Goal: Find contact information: Find contact information

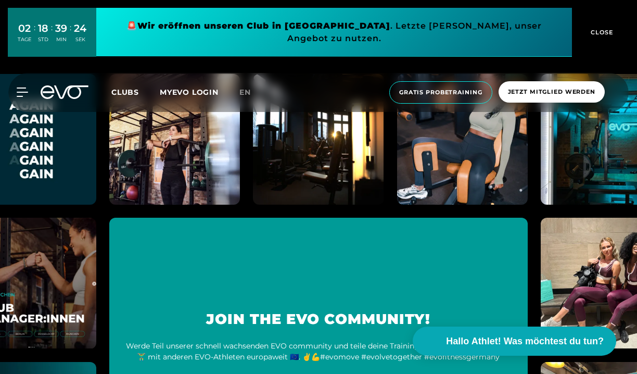
scroll to position [4723, 0]
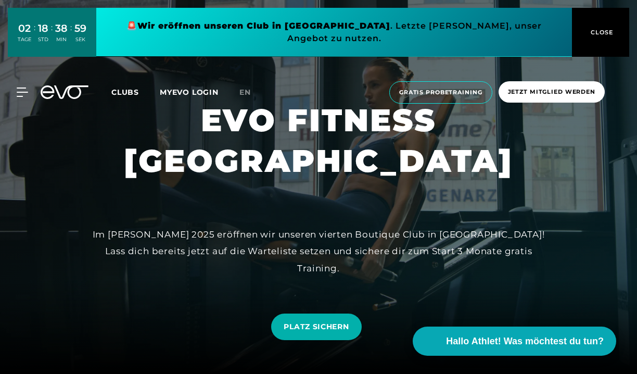
click at [68, 142] on div at bounding box center [318, 187] width 637 height 374
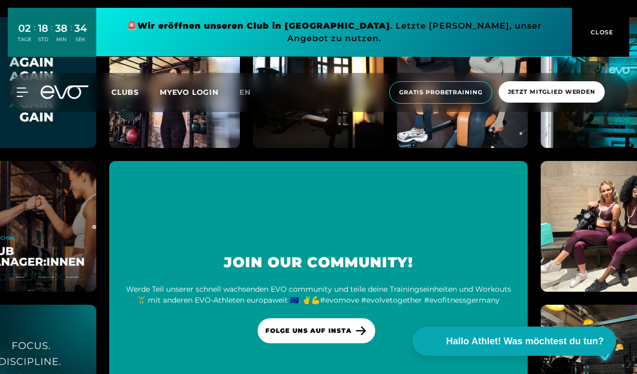
scroll to position [2859, 0]
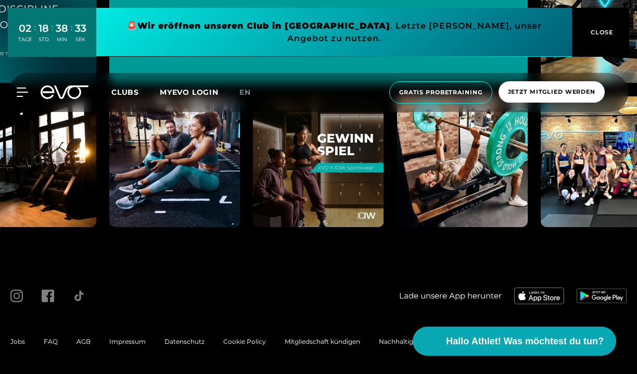
click at [125, 345] on span "Impressum" at bounding box center [127, 341] width 36 height 8
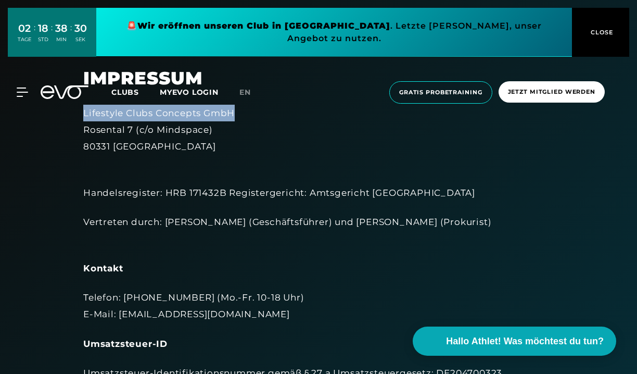
drag, startPoint x: 247, startPoint y: 113, endPoint x: 77, endPoint y: 111, distance: 169.7
copy div "Lifestyle Clubs Concepts GmbH"
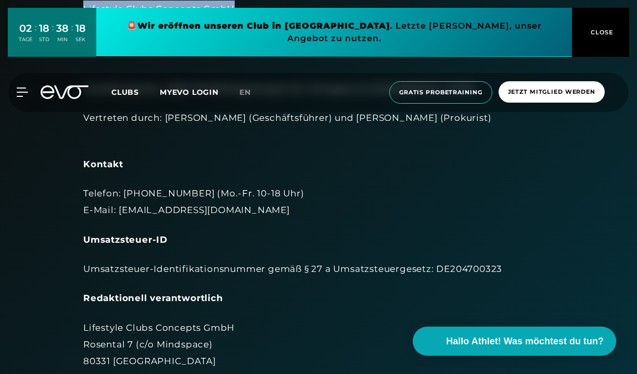
scroll to position [83, 0]
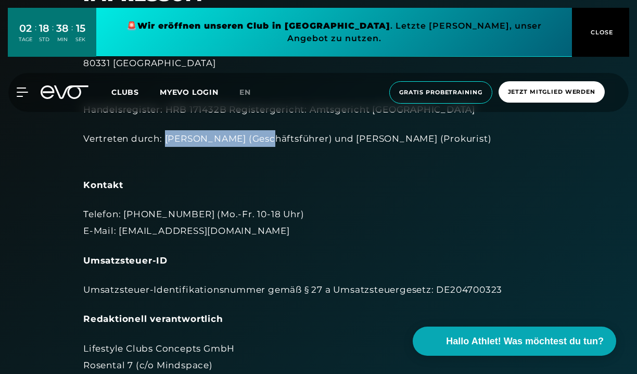
drag, startPoint x: 259, startPoint y: 138, endPoint x: 166, endPoint y: 139, distance: 93.2
click at [166, 139] on div "Vertreten durch: [PERSON_NAME] (Geschäftsführer) und [PERSON_NAME] (Prokurist)" at bounding box center [318, 147] width 471 height 34
copy div "[PERSON_NAME]"
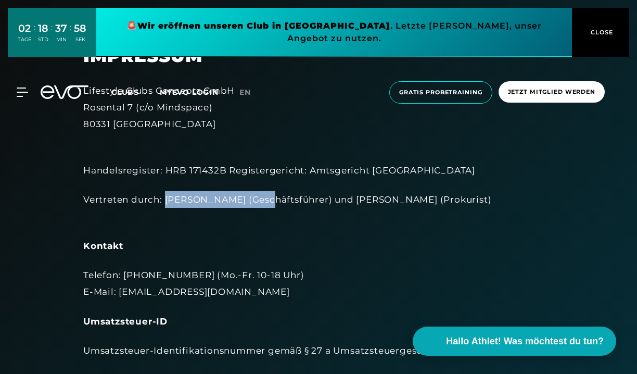
scroll to position [0, 0]
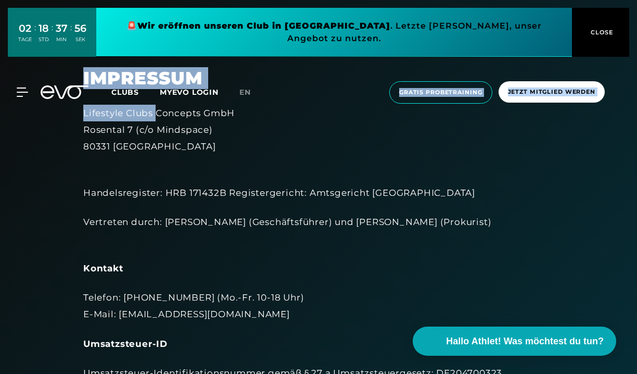
drag, startPoint x: 249, startPoint y: 108, endPoint x: 155, endPoint y: 112, distance: 94.3
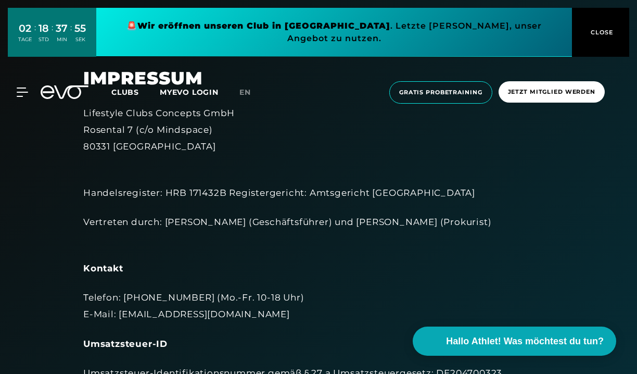
click at [95, 113] on div "Lifestyle Clubs Concepts GmbH [STREET_ADDRESS]" at bounding box center [318, 130] width 471 height 50
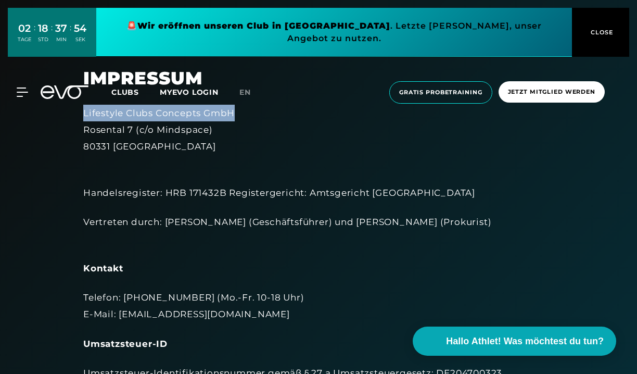
drag, startPoint x: 85, startPoint y: 113, endPoint x: 239, endPoint y: 112, distance: 154.6
click at [239, 112] on div "Lifestyle Clubs Concepts GmbH [STREET_ADDRESS]" at bounding box center [318, 130] width 471 height 50
copy div "Lifestyle Clubs Concepts GmbH"
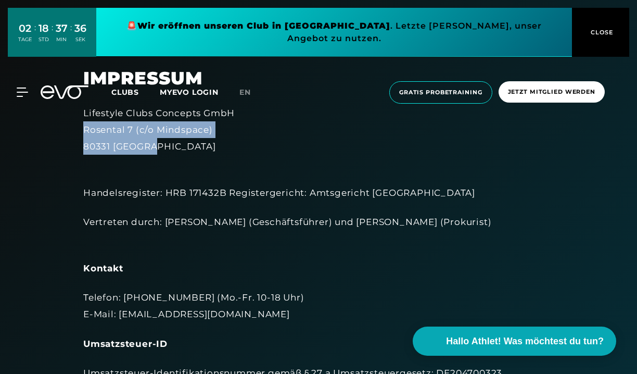
drag, startPoint x: 163, startPoint y: 146, endPoint x: 82, endPoint y: 128, distance: 82.7
copy div "Rosental 7 (c/o Mindspace) 80331 [GEOGRAPHIC_DATA]"
click at [228, 126] on div "Lifestyle Clubs Concepts GmbH [STREET_ADDRESS]" at bounding box center [318, 130] width 471 height 50
drag, startPoint x: 219, startPoint y: 129, endPoint x: 138, endPoint y: 132, distance: 80.2
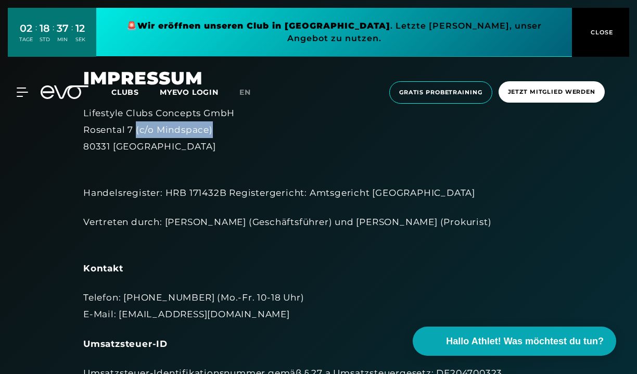
click at [137, 132] on div "Lifestyle Clubs Concepts GmbH [STREET_ADDRESS]" at bounding box center [318, 130] width 471 height 50
copy div "(c/o Mindspace)"
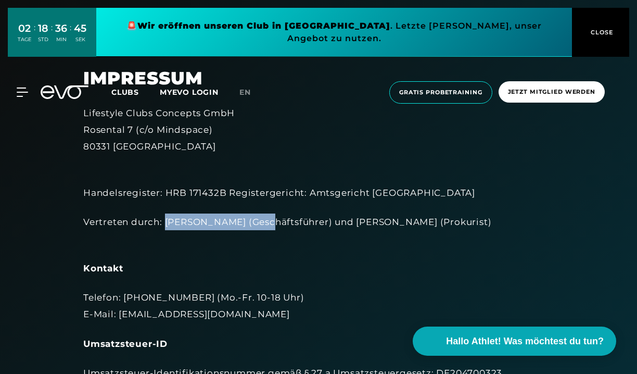
drag, startPoint x: 260, startPoint y: 221, endPoint x: 166, endPoint y: 223, distance: 94.8
click at [166, 223] on div "Vertreten durch: [PERSON_NAME] (Geschäftsführer) und [PERSON_NAME] (Prokurist)" at bounding box center [318, 230] width 471 height 34
copy div "[PERSON_NAME]"
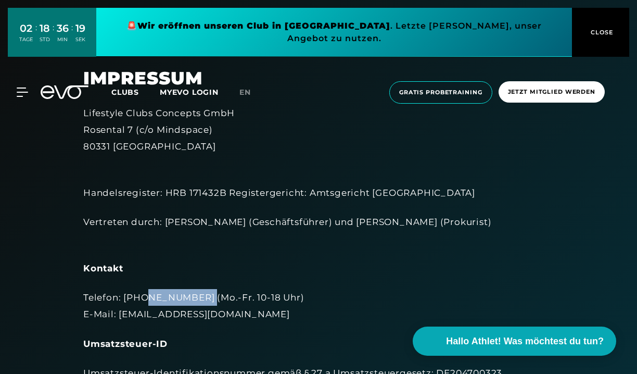
drag, startPoint x: 200, startPoint y: 296, endPoint x: 145, endPoint y: 296, distance: 55.7
click at [145, 296] on div "Telefon: [PHONE_NUMBER] (Mo.-Fr. 10-18 Uhr) E-Mail: [EMAIL_ADDRESS][DOMAIN_NAME]" at bounding box center [318, 306] width 471 height 34
copy div "173 2892579"
